Goal: Task Accomplishment & Management: Manage account settings

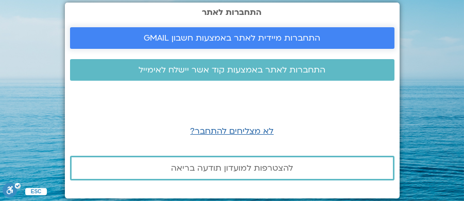
click at [248, 34] on span "התחברות מיידית לאתר באמצעות חשבון GMAIL" at bounding box center [232, 37] width 177 height 9
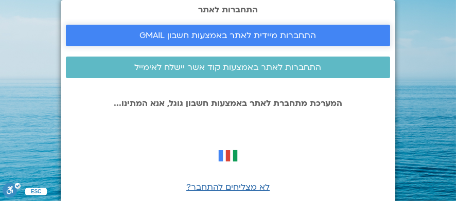
click at [252, 40] on span "התחברות מיידית לאתר באמצעות חשבון GMAIL" at bounding box center [228, 35] width 177 height 9
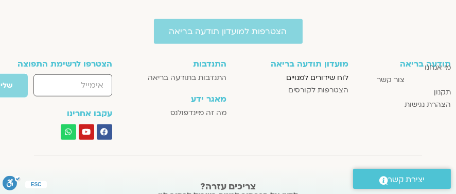
click at [321, 76] on span "לוח שידורים למנויים" at bounding box center [317, 78] width 62 height 12
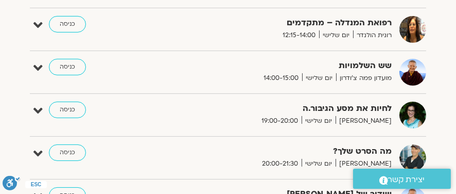
scroll to position [464, 0]
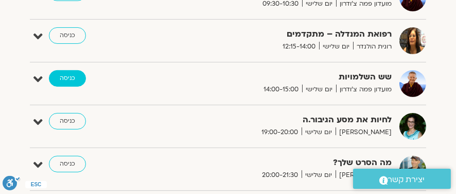
click at [70, 78] on link "כניסה" at bounding box center [67, 78] width 37 height 16
